Goal: Navigation & Orientation: Go to known website

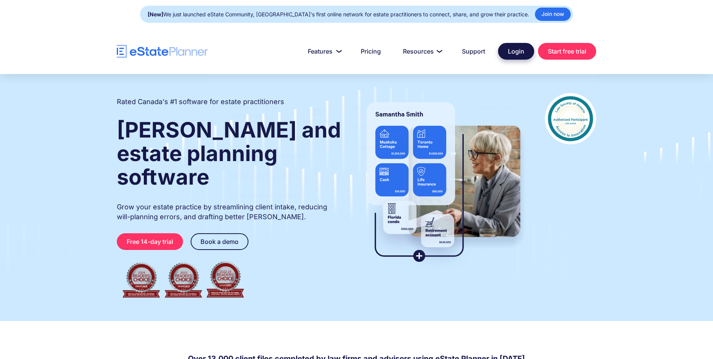
drag, startPoint x: 0, startPoint y: 0, endPoint x: 507, endPoint y: 52, distance: 509.6
click at [507, 52] on link "Login" at bounding box center [516, 51] width 36 height 17
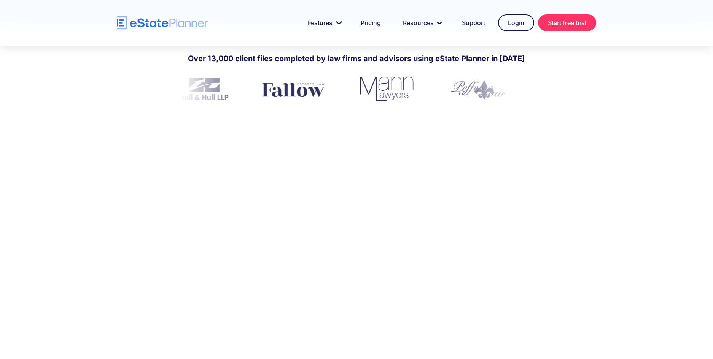
scroll to position [190, 0]
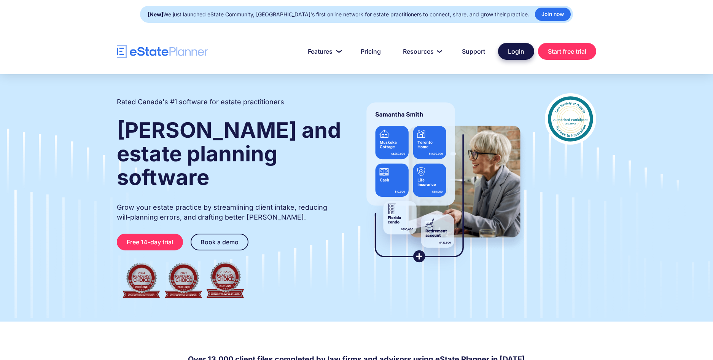
click at [519, 53] on link "Login" at bounding box center [516, 51] width 36 height 17
